Goal: Task Accomplishment & Management: Manage account settings

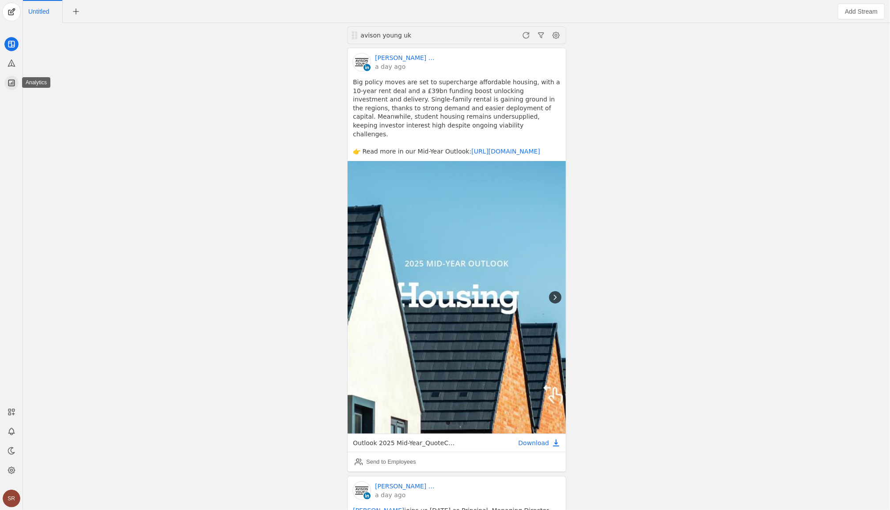
click at [11, 84] on icon at bounding box center [11, 83] width 9 height 9
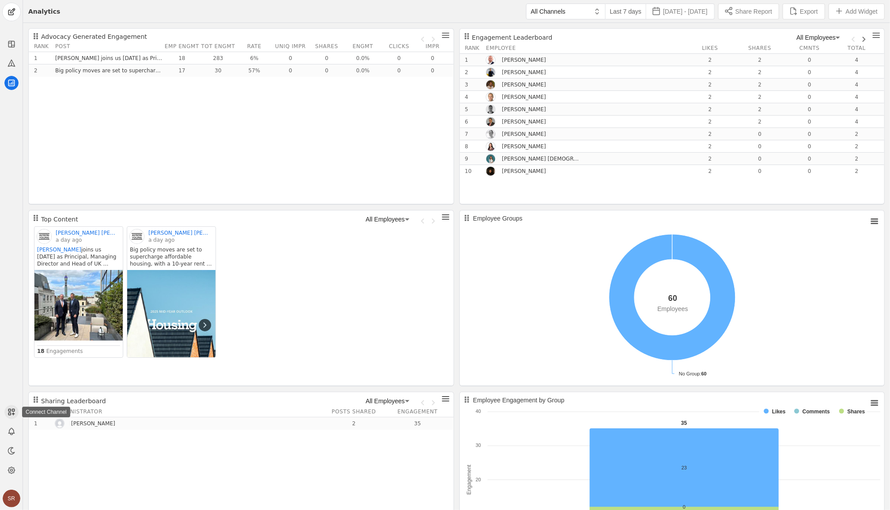
click at [13, 415] on line at bounding box center [13, 414] width 0 height 2
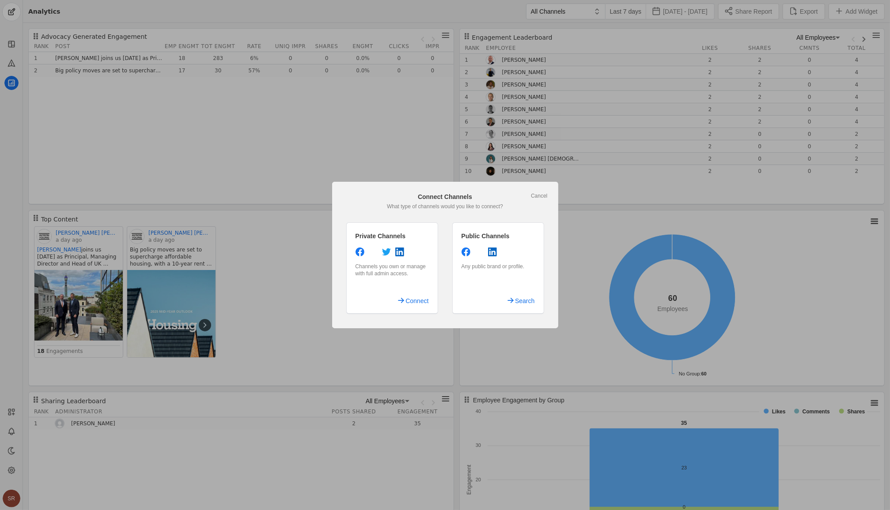
click at [548, 196] on app-add-channel-dialog "Cancel Connect Channels What type of channels would you like to connect? Privat…" at bounding box center [445, 255] width 226 height 147
click at [545, 197] on link "Cancel" at bounding box center [539, 196] width 16 height 7
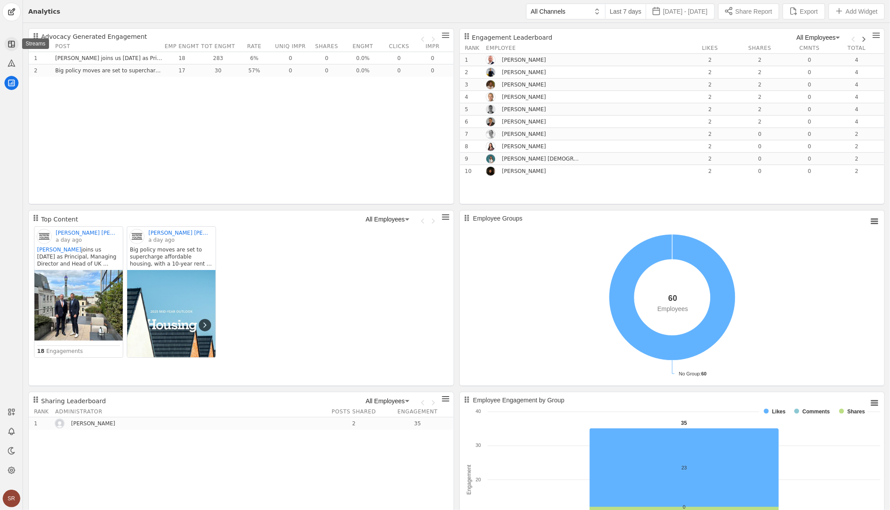
click at [9, 41] on rect at bounding box center [11, 44] width 6 height 6
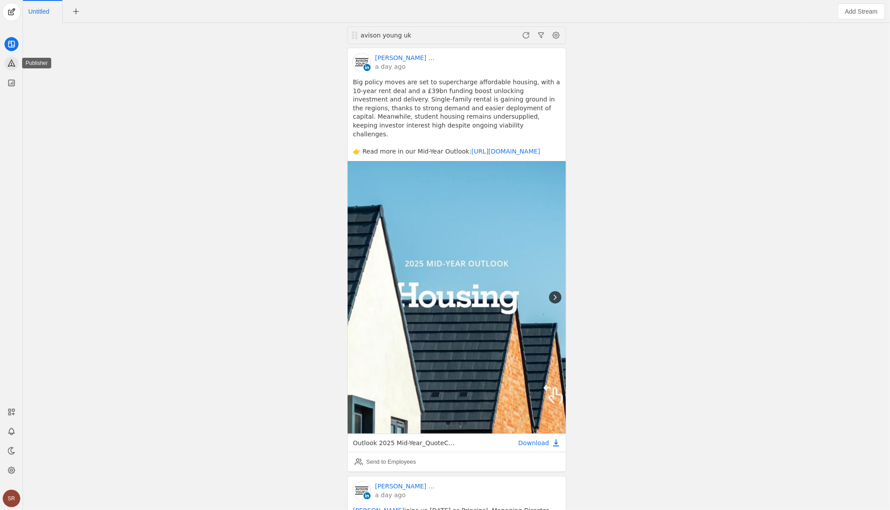
click at [10, 61] on icon at bounding box center [11, 63] width 9 height 9
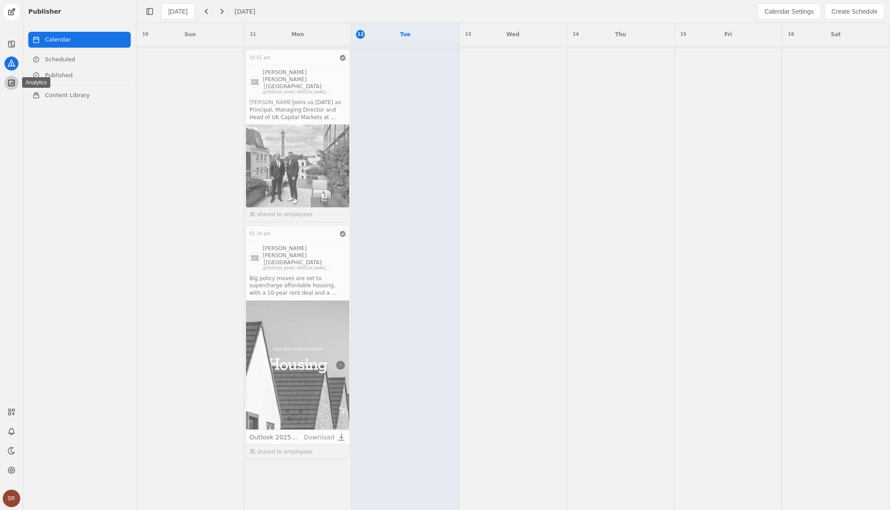
click at [8, 79] on icon at bounding box center [11, 83] width 9 height 9
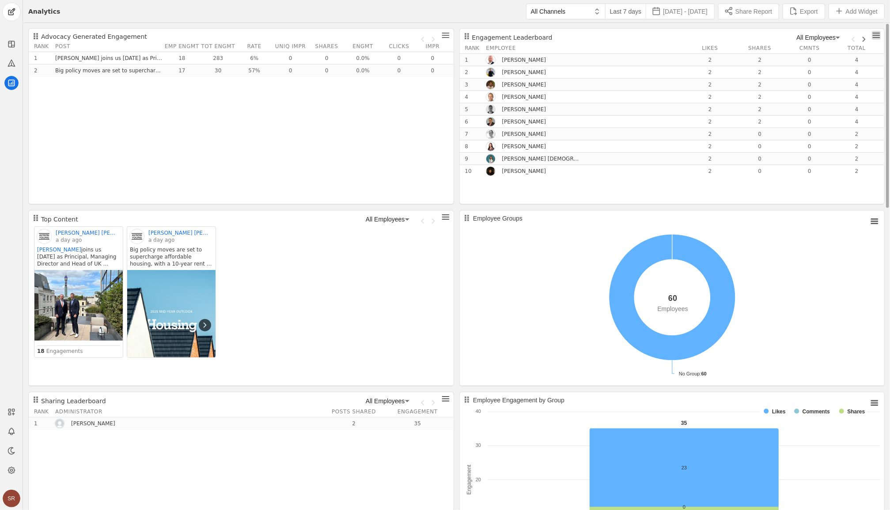
click at [875, 36] on span "undefined" at bounding box center [876, 35] width 9 height 9
click at [820, 35] on div at bounding box center [445, 255] width 890 height 510
click at [866, 38] on span "Next page" at bounding box center [861, 36] width 11 height 11
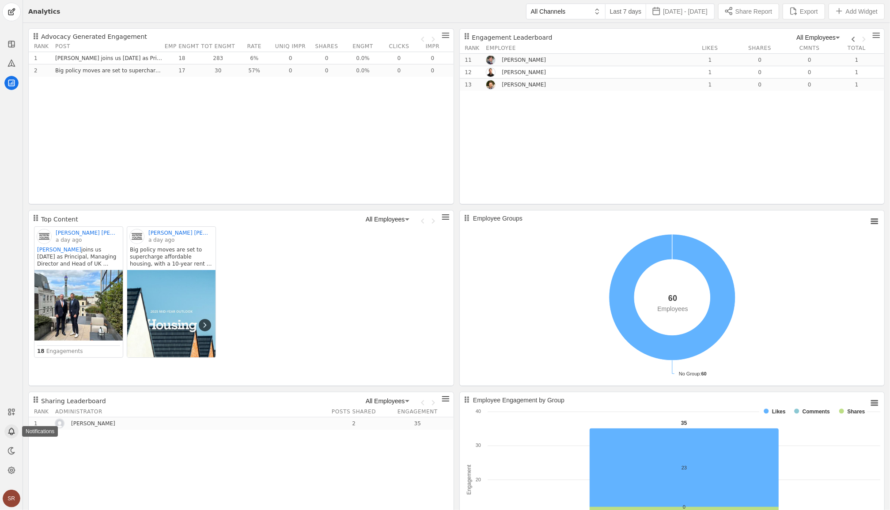
click at [13, 432] on icon at bounding box center [11, 431] width 9 height 9
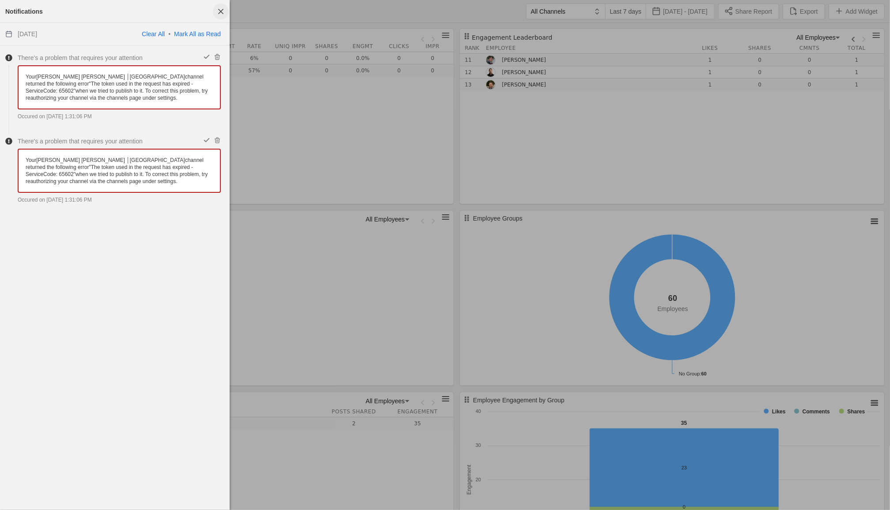
click at [219, 14] on span "button" at bounding box center [221, 12] width 16 height 16
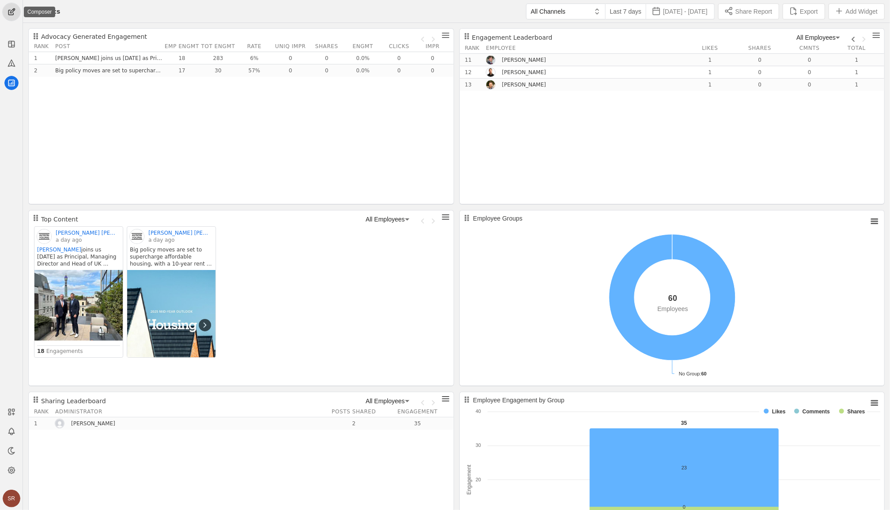
click at [8, 12] on span "undefined" at bounding box center [12, 12] width 18 height 18
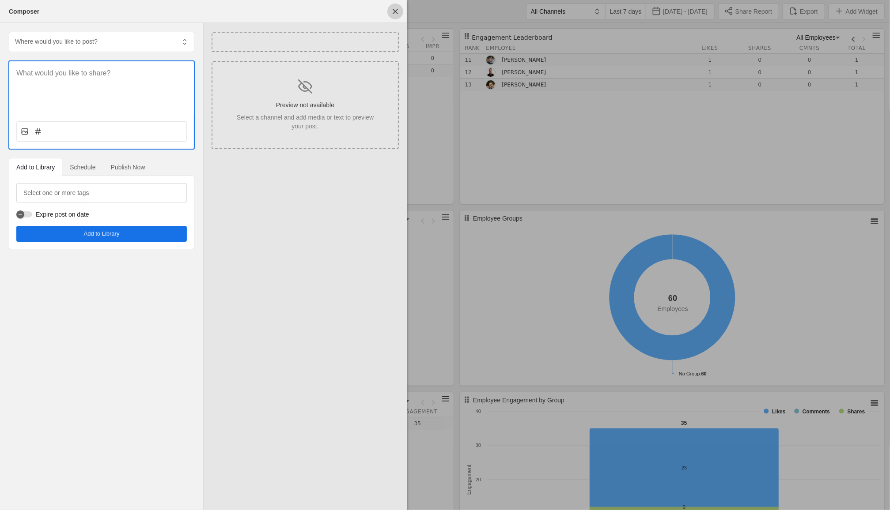
click at [393, 12] on span "undefined" at bounding box center [395, 12] width 16 height 16
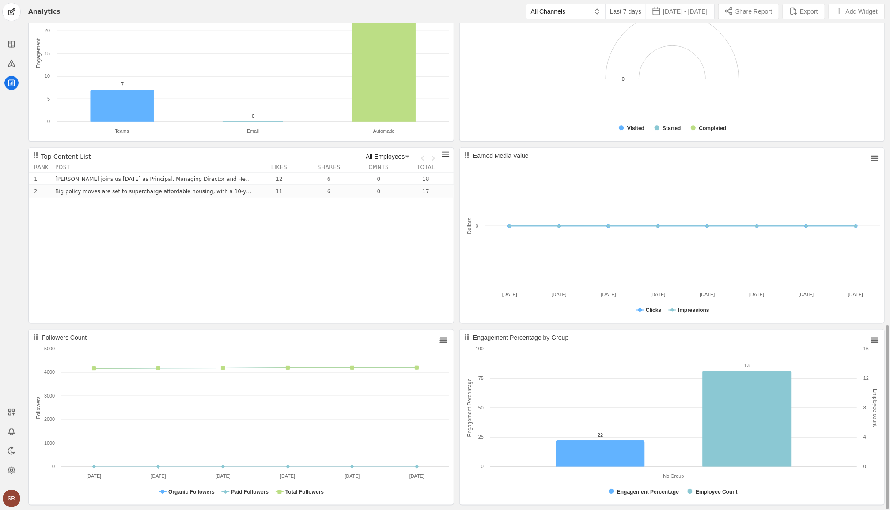
scroll to position [791, 0]
click at [9, 467] on icon at bounding box center [11, 470] width 9 height 9
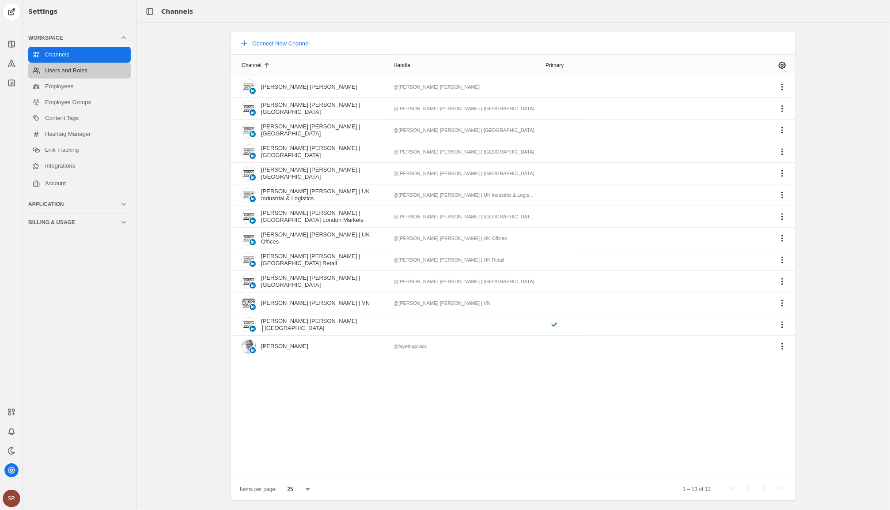
click at [78, 69] on link "Users and Roles" at bounding box center [79, 71] width 102 height 16
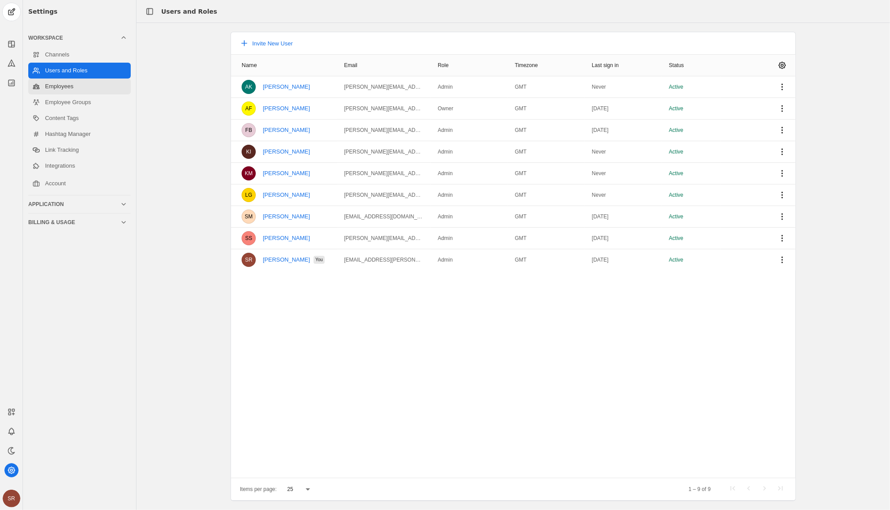
click at [70, 92] on link "Employees" at bounding box center [79, 87] width 102 height 16
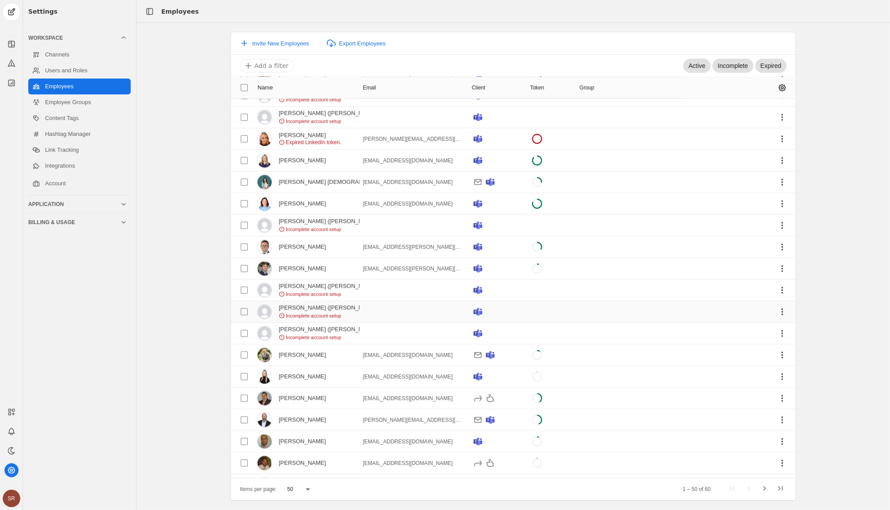
scroll to position [694, 0]
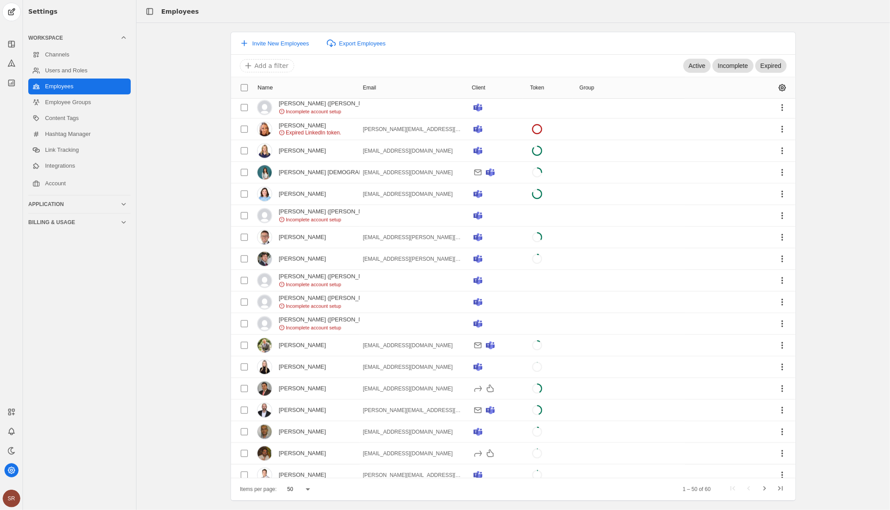
click at [306, 488] on icon at bounding box center [307, 489] width 11 height 11
click at [294, 446] on span "100" at bounding box center [292, 445] width 10 height 9
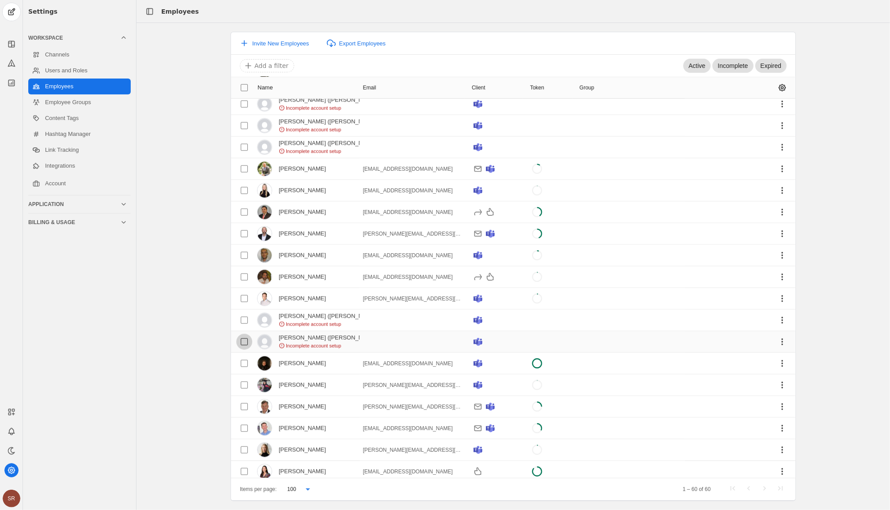
click at [239, 335] on input "checkbox" at bounding box center [244, 342] width 16 height 16
checkbox input "true"
click at [776, 334] on span "undefined" at bounding box center [782, 342] width 16 height 16
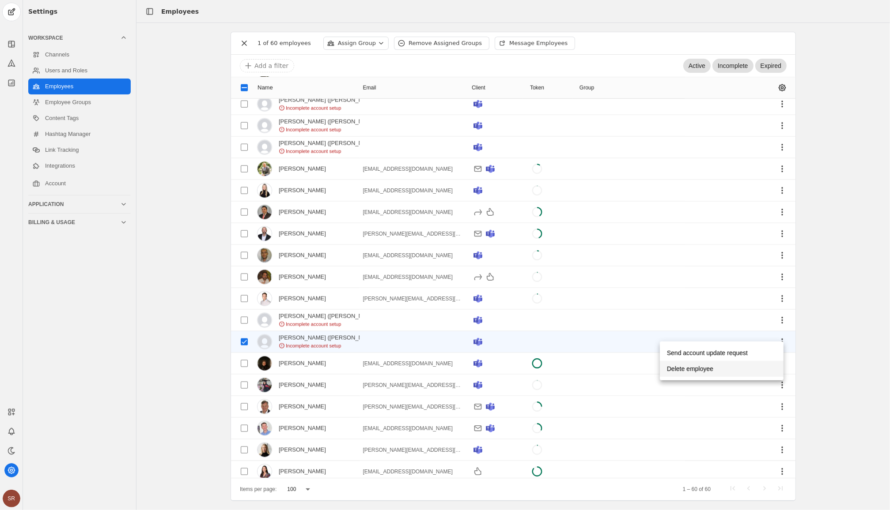
click at [713, 370] on span "Delete employee" at bounding box center [690, 369] width 46 height 16
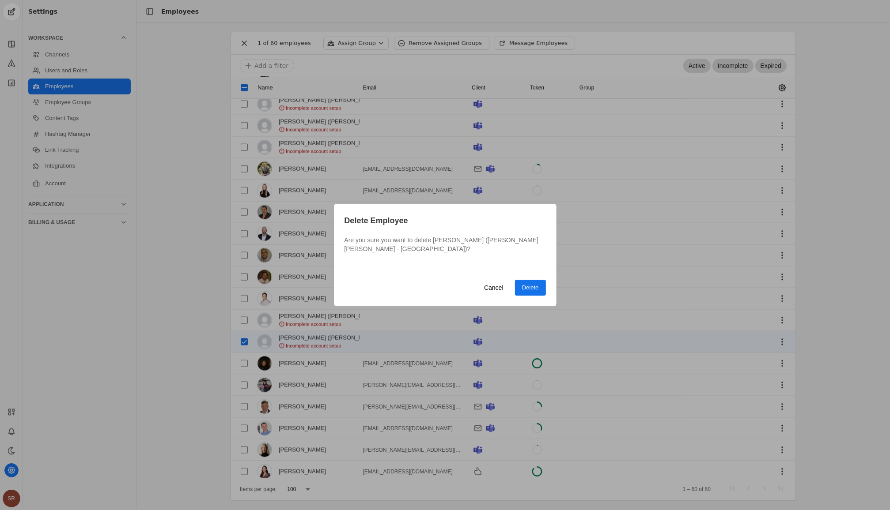
click at [543, 289] on span "undefined" at bounding box center [530, 288] width 31 height 16
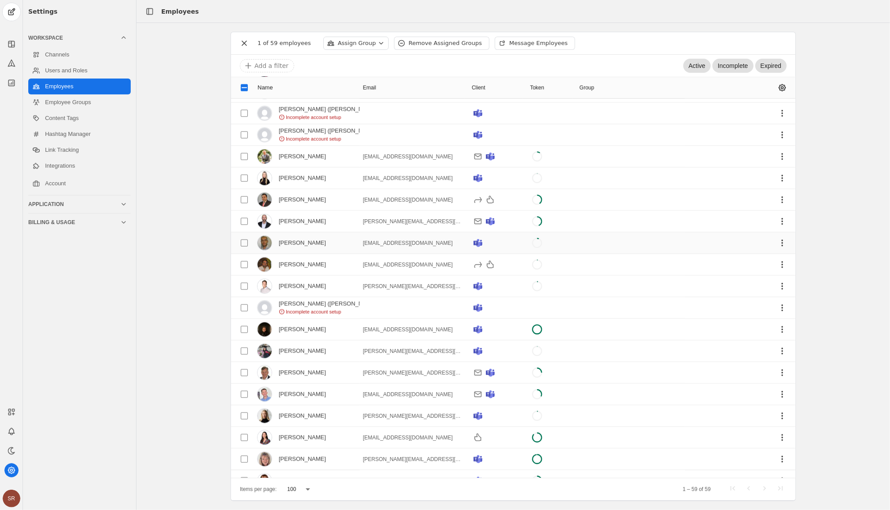
scroll to position [888, 0]
